Goal: Information Seeking & Learning: Learn about a topic

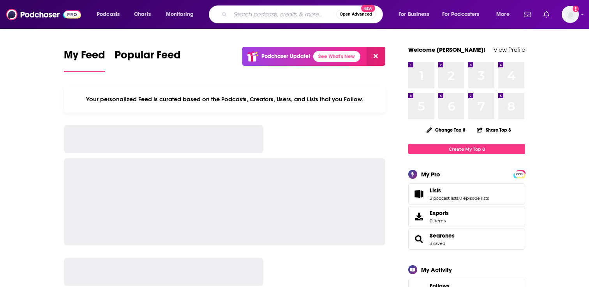
click at [251, 12] on input "Search podcasts, credits, & more..." at bounding box center [283, 14] width 106 height 12
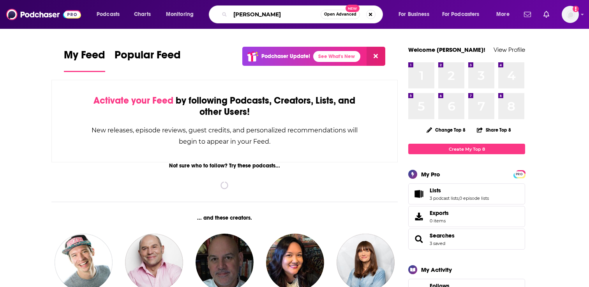
type input "[PERSON_NAME]"
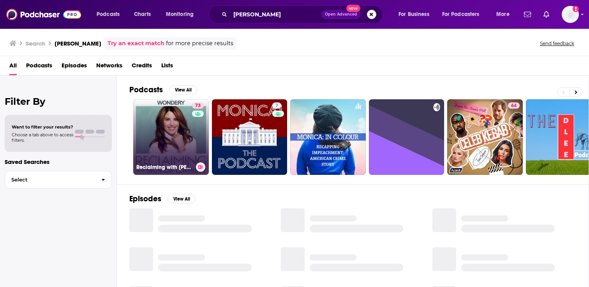
click at [178, 141] on link "73 Reclaiming with [PERSON_NAME]" at bounding box center [171, 137] width 76 height 76
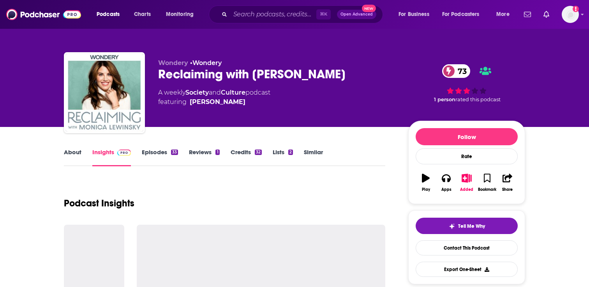
click at [166, 149] on link "Episodes 33" at bounding box center [160, 157] width 36 height 18
